Goal: Find specific page/section: Find specific page/section

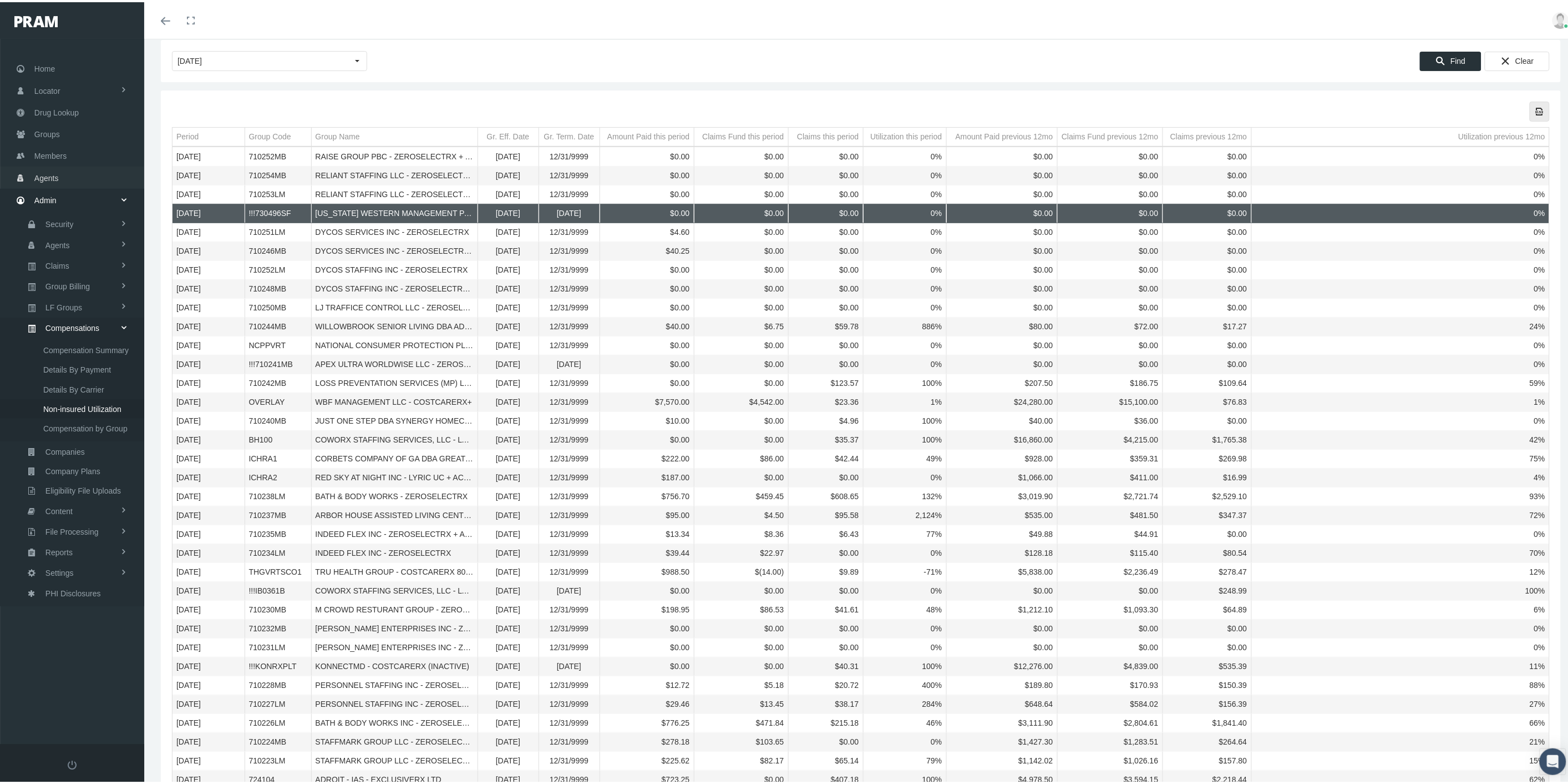
scroll to position [61, 0]
click at [81, 153] on link "Members" at bounding box center [72, 154] width 144 height 22
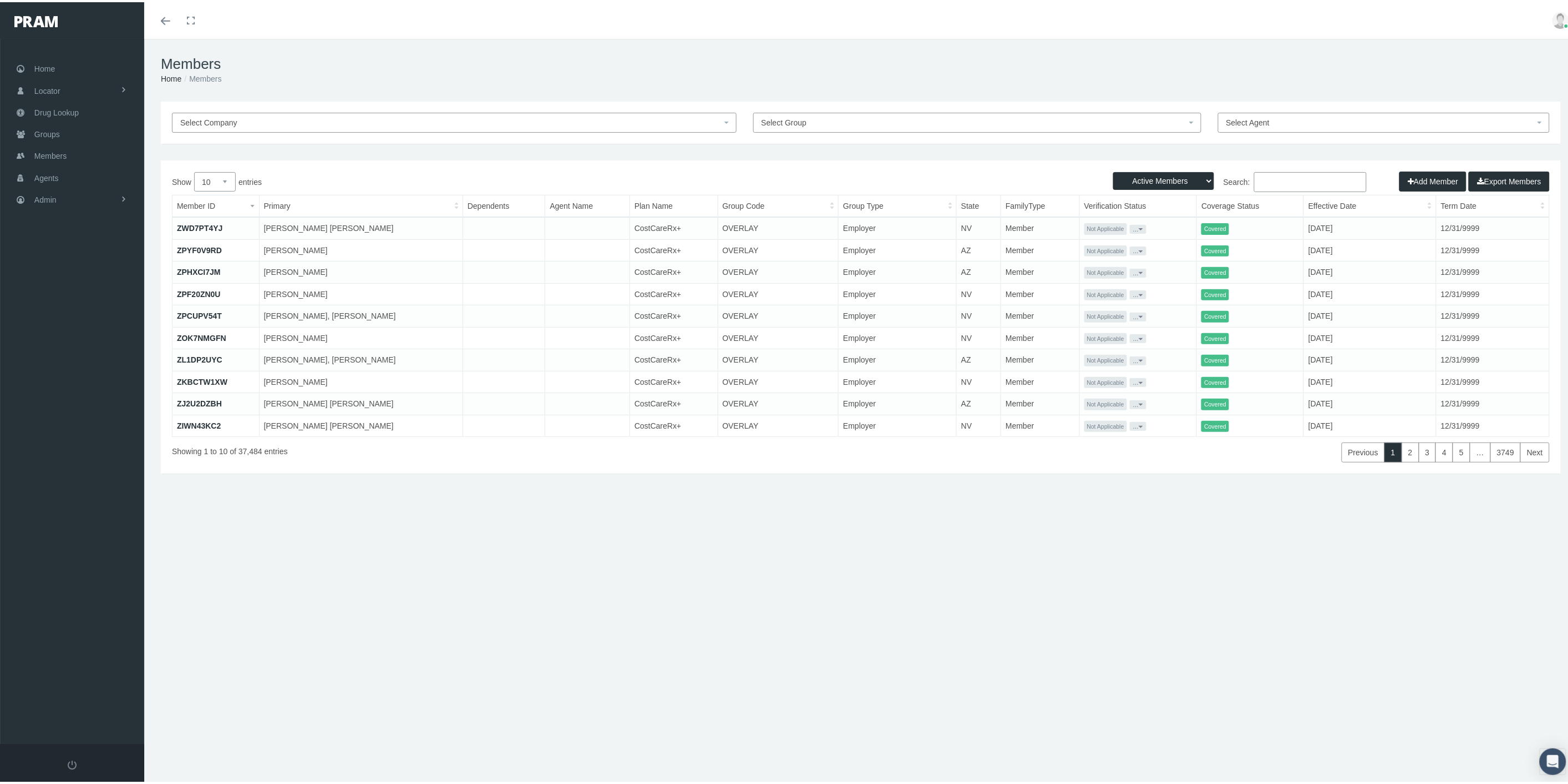
click at [1304, 180] on input "Search:" at bounding box center [1311, 180] width 113 height 20
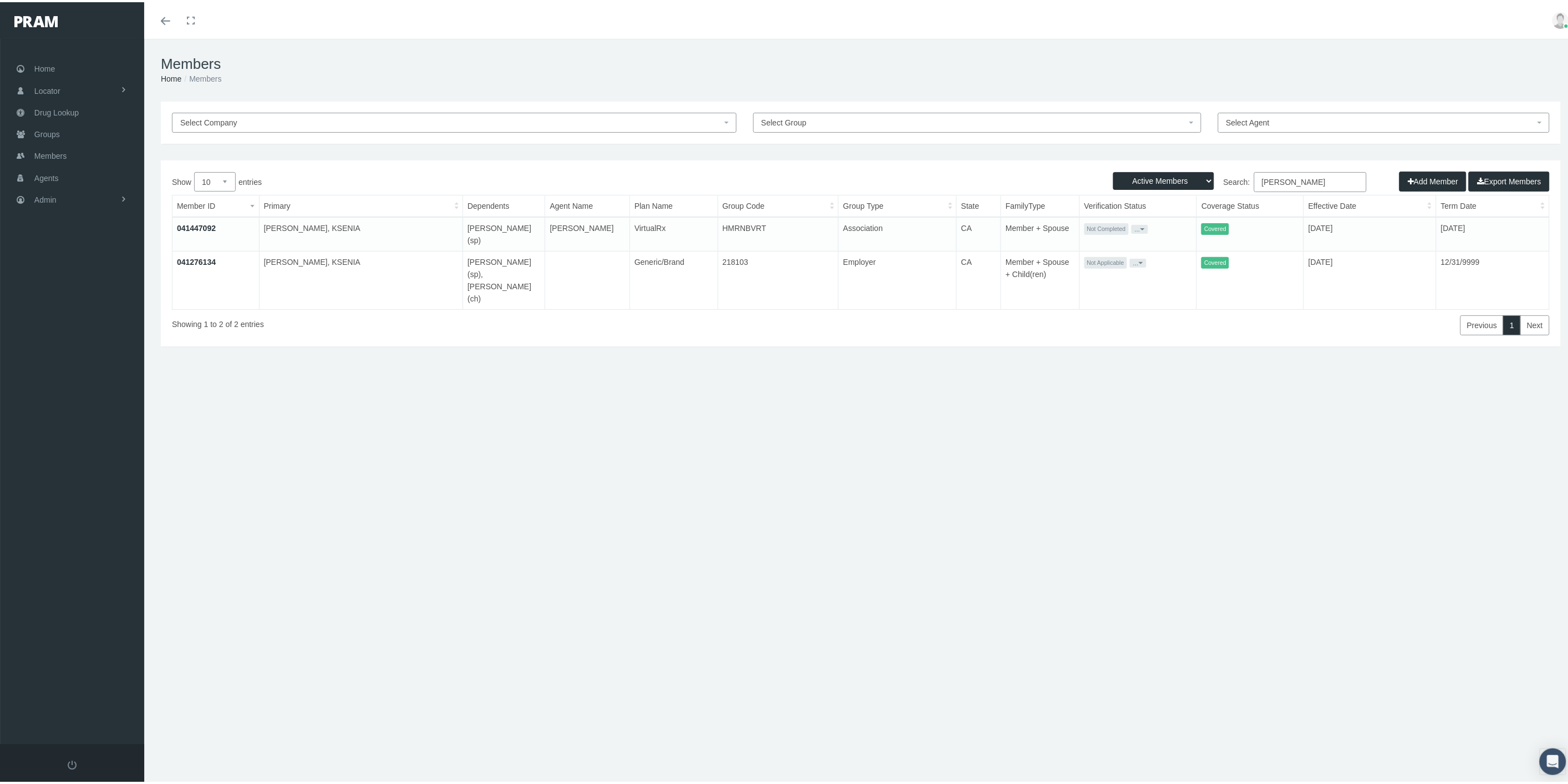
type input "[PERSON_NAME]"
click at [195, 225] on link "041447092" at bounding box center [196, 226] width 39 height 9
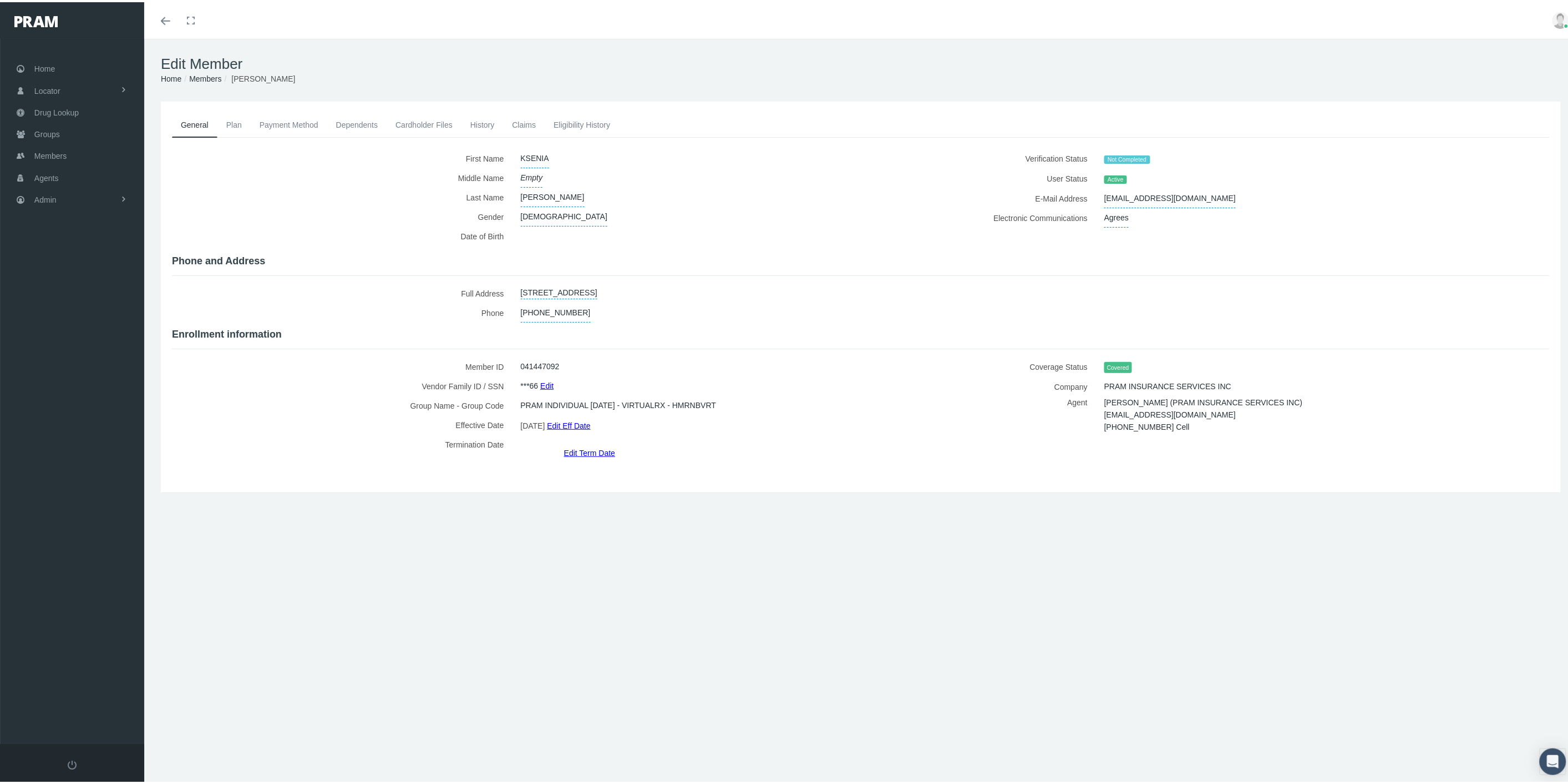
click at [484, 121] on link "History" at bounding box center [482, 122] width 42 height 24
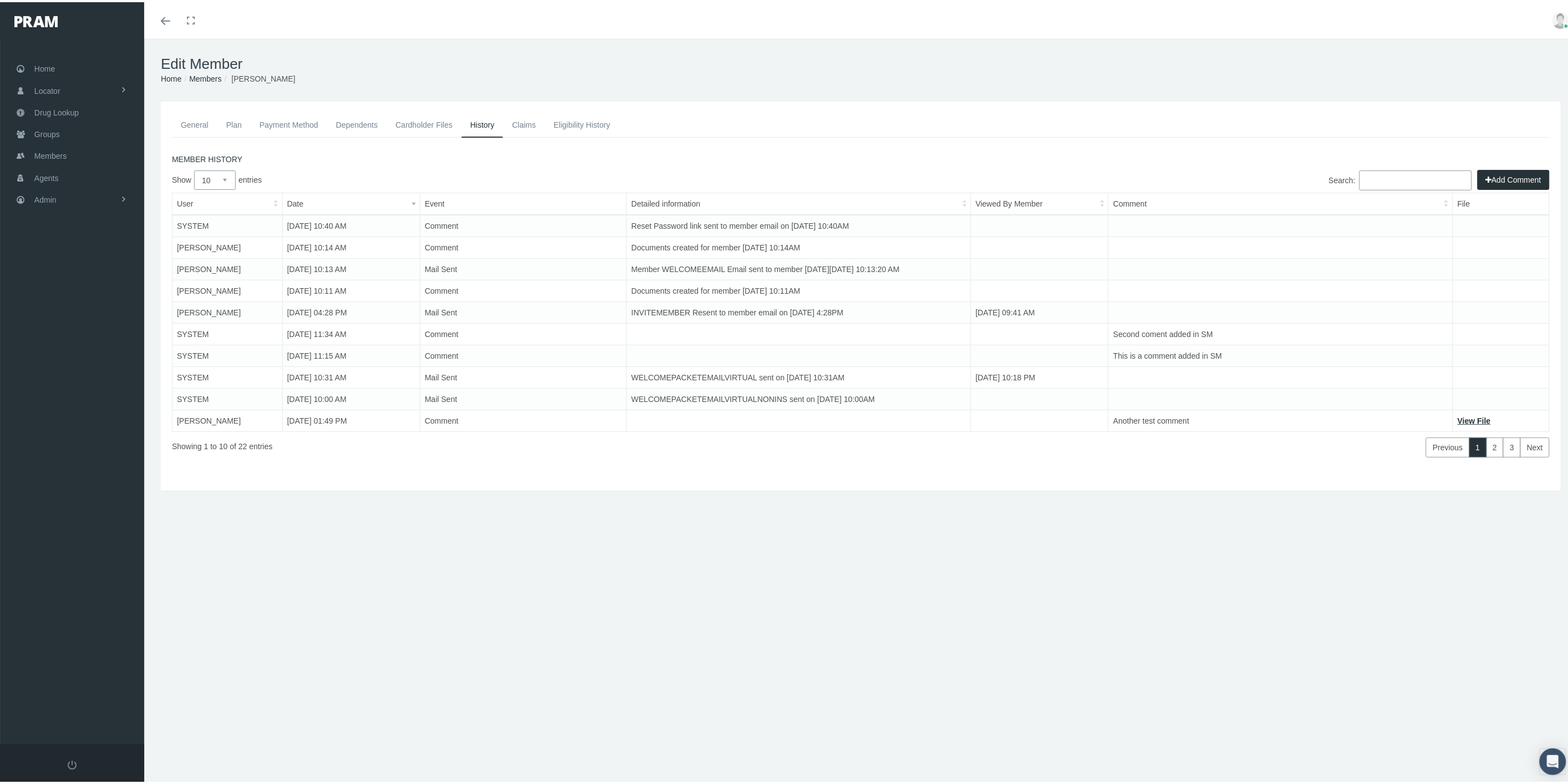
click at [233, 177] on select "10 25 50 100" at bounding box center [215, 178] width 42 height 19
select select "100"
click at [194, 169] on select "10 25 50 100" at bounding box center [215, 178] width 42 height 19
